Goal: Task Accomplishment & Management: Manage account settings

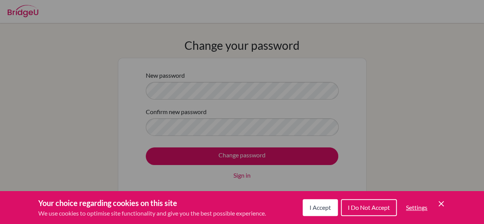
click at [439, 204] on icon "Save and close" at bounding box center [440, 203] width 5 height 5
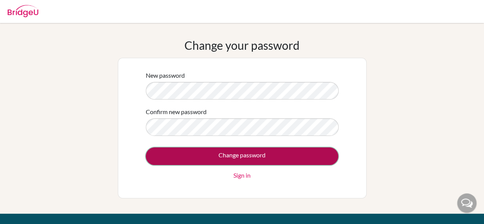
click at [257, 153] on input "Change password" at bounding box center [242, 156] width 192 height 18
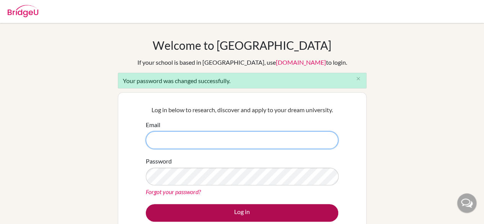
type input "[PERSON_NAME][EMAIL_ADDRESS][DOMAIN_NAME]"
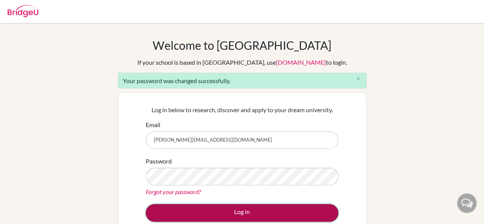
click at [273, 206] on button "Log in" at bounding box center [242, 213] width 192 height 18
